Goal: Information Seeking & Learning: Understand process/instructions

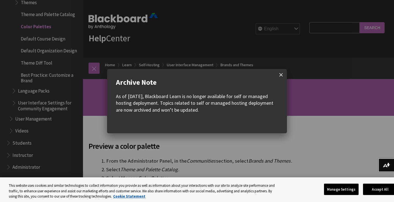
click at [282, 76] on span at bounding box center [281, 75] width 12 height 12
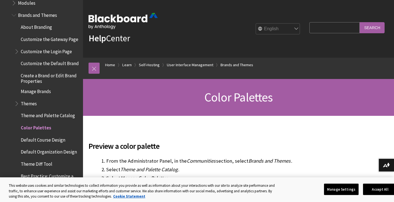
scroll to position [796, 0]
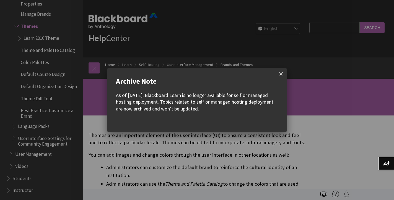
click at [282, 74] on span at bounding box center [281, 74] width 12 height 12
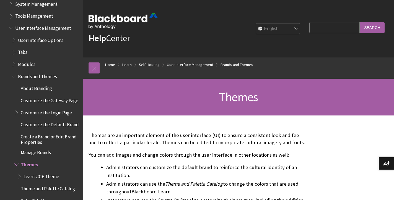
scroll to position [747, 0]
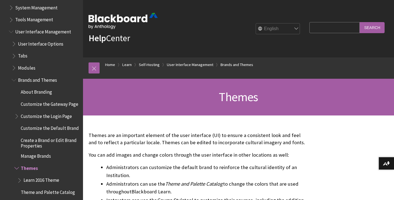
click at [42, 112] on span "Customize the Login Page" at bounding box center [46, 115] width 51 height 7
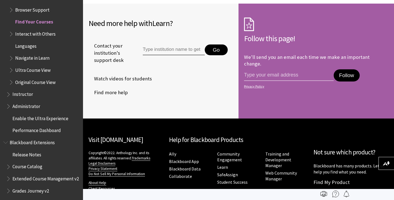
scroll to position [1290, 0]
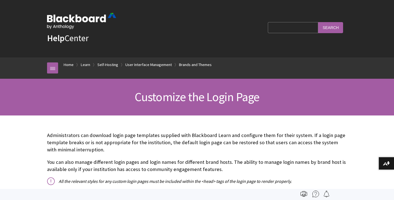
scroll to position [837, 0]
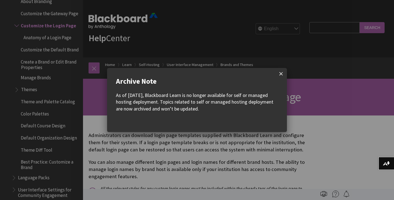
click at [280, 74] on span at bounding box center [281, 74] width 12 height 12
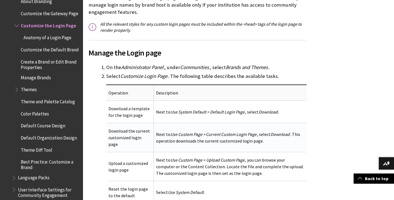
scroll to position [165, 0]
